Goal: Register for event/course

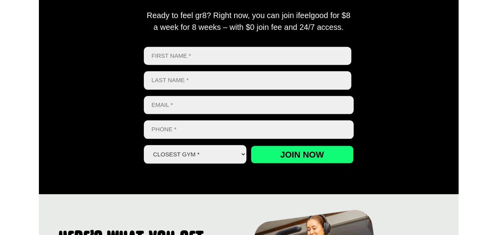
scroll to position [370, 0]
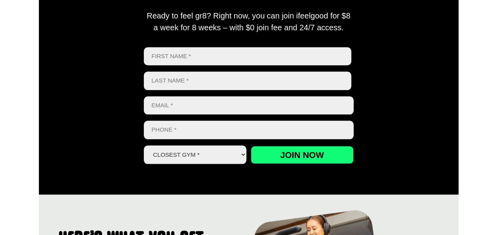
click at [194, 52] on input "First" at bounding box center [248, 56] width 208 height 18
type input "xpert"
type input "miguel"
type input "[EMAIL_ADDRESS][DOMAIN_NAME]"
type input "0469328130"
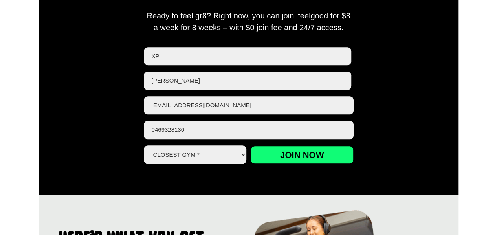
type input "x"
type input "Expert"
click at [187, 83] on input "miguel" at bounding box center [248, 80] width 208 height 18
type input "m"
type input "E"
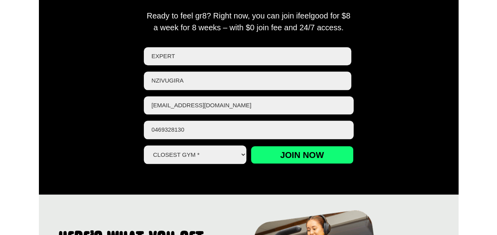
type input "Nzivugira"
click at [224, 155] on select "Closest Gym * Alexandra Hills Calamvale Coopers Plains Middle Park Oxley Park R…" at bounding box center [195, 154] width 103 height 18
click at [144, 145] on select "Closest Gym * Alexandra Hills Calamvale Coopers Plains Middle Park Oxley Park R…" at bounding box center [195, 154] width 103 height 18
click at [213, 151] on select "Closest Gym * Alexandra Hills Calamvale Coopers Plains Middle Park Oxley Park R…" at bounding box center [195, 154] width 103 height 18
click at [144, 145] on select "Closest Gym * Alexandra Hills Calamvale Coopers Plains Middle Park Oxley Park R…" at bounding box center [195, 154] width 103 height 18
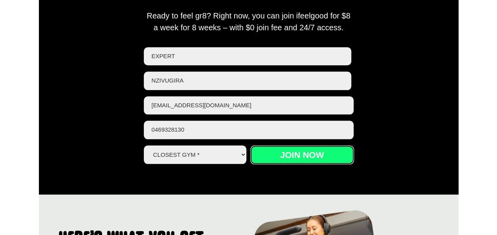
click at [272, 153] on input "Join now" at bounding box center [301, 155] width 103 height 18
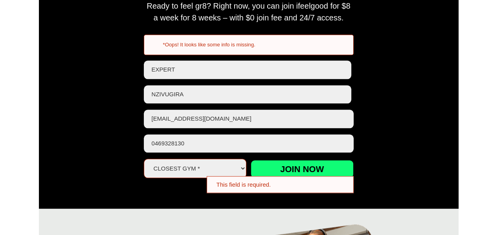
scroll to position [382, 0]
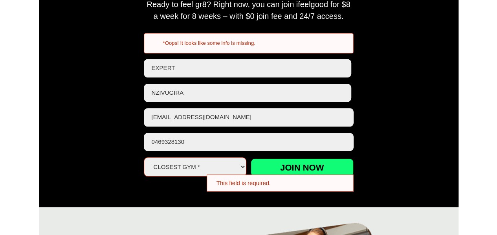
click at [222, 171] on select "Closest Gym * Alexandra Hills Calamvale Coopers Plains Middle Park Oxley Park R…" at bounding box center [195, 166] width 103 height 19
select select "Coopers Plains"
click at [144, 157] on select "Closest Gym * Alexandra Hills Calamvale Coopers Plains Middle Park Oxley Park R…" at bounding box center [195, 166] width 103 height 19
click at [280, 172] on input "Join now" at bounding box center [301, 167] width 103 height 18
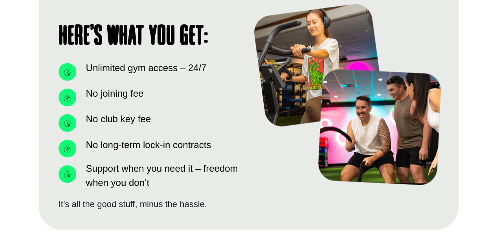
scroll to position [601, 0]
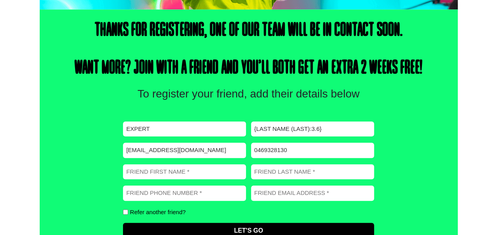
scroll to position [284, 0]
